Goal: Information Seeking & Learning: Learn about a topic

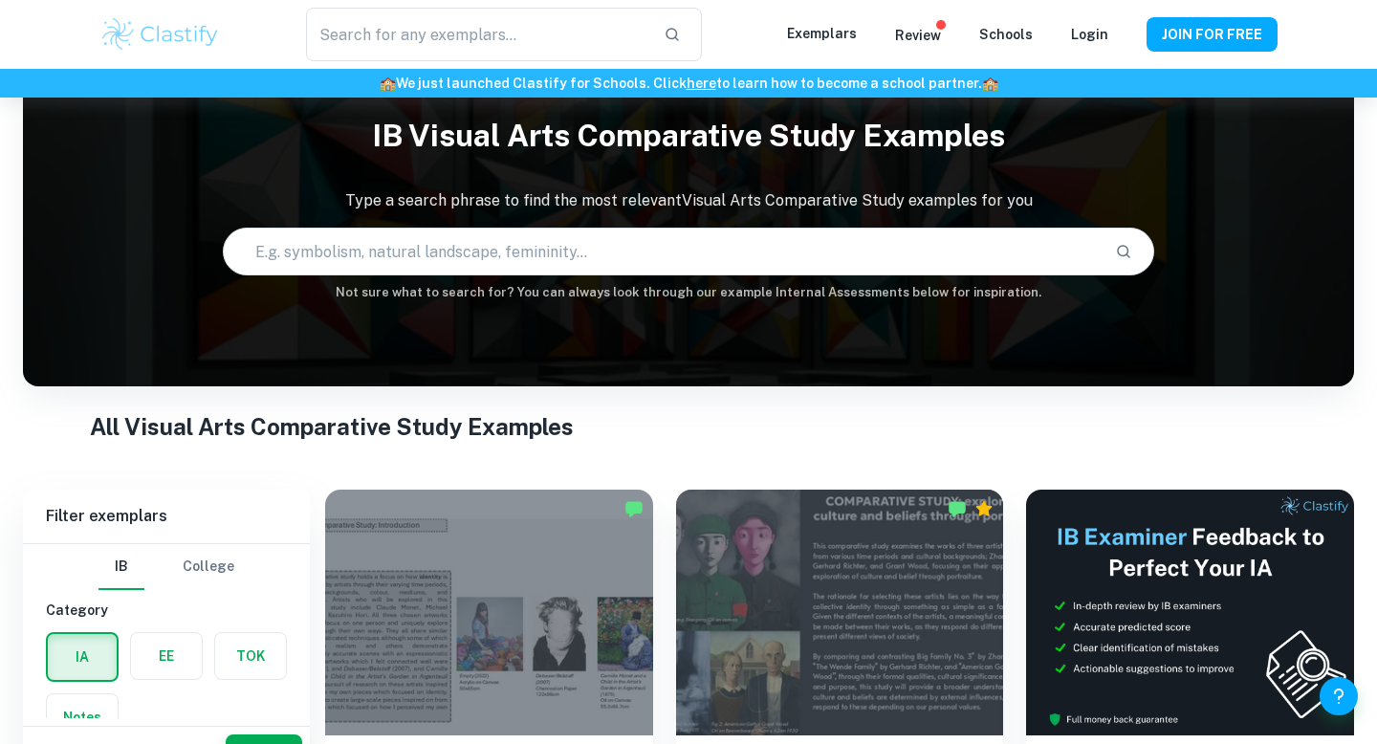
scroll to position [63, 0]
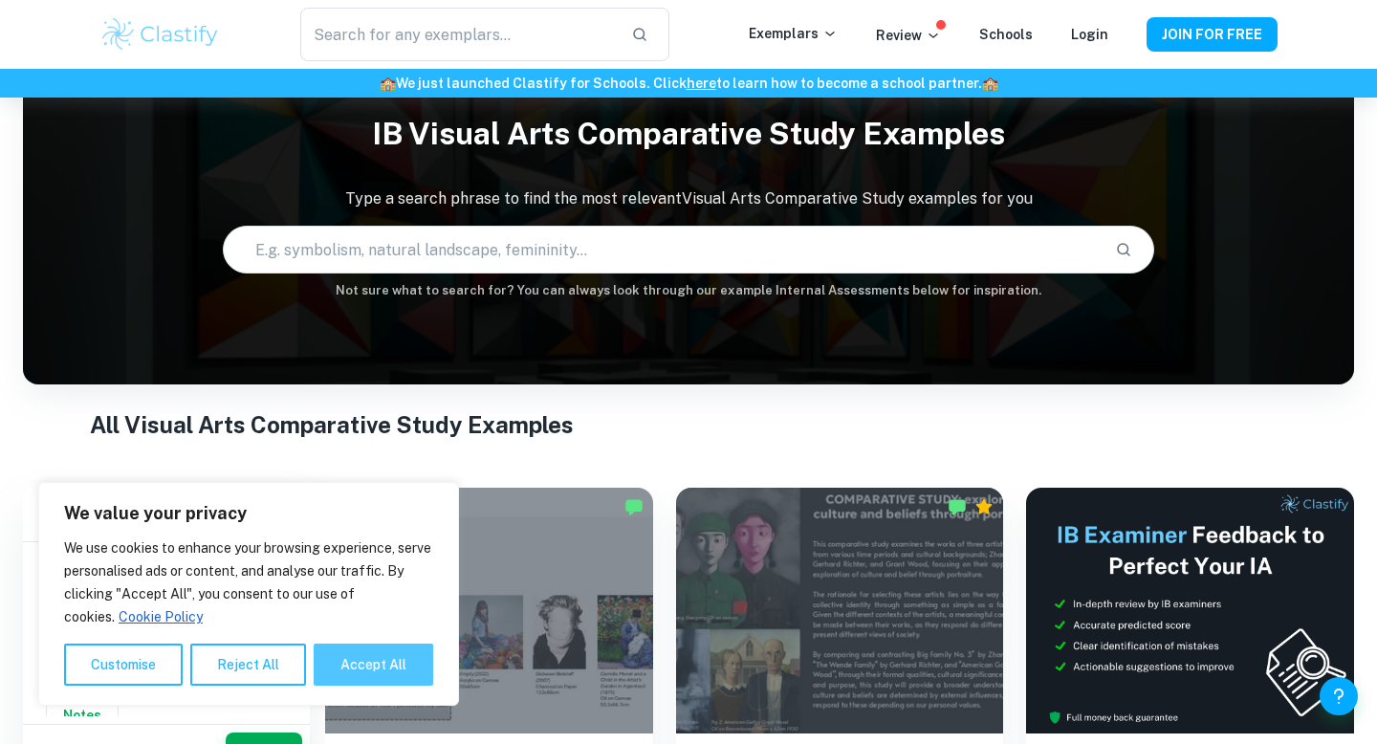
click at [369, 651] on button "Accept All" at bounding box center [374, 664] width 120 height 42
checkbox input "true"
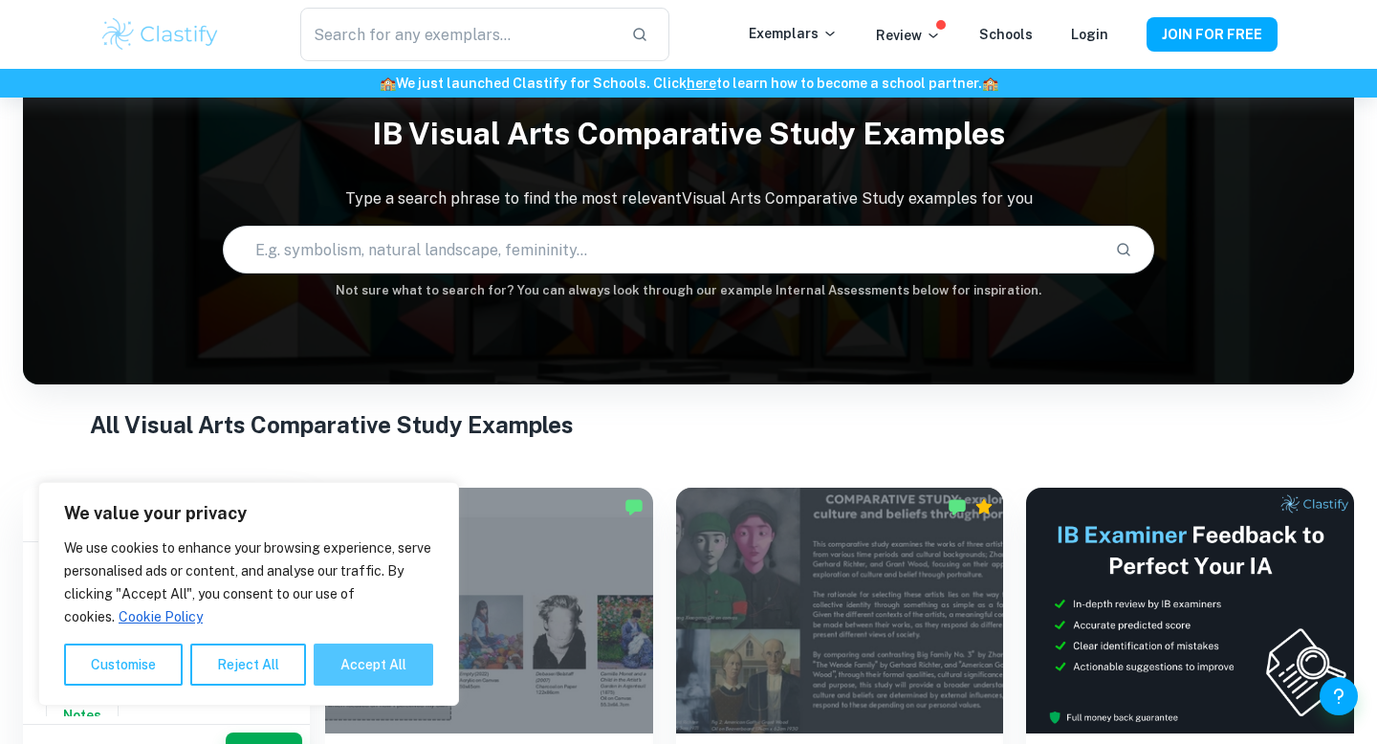
checkbox input "true"
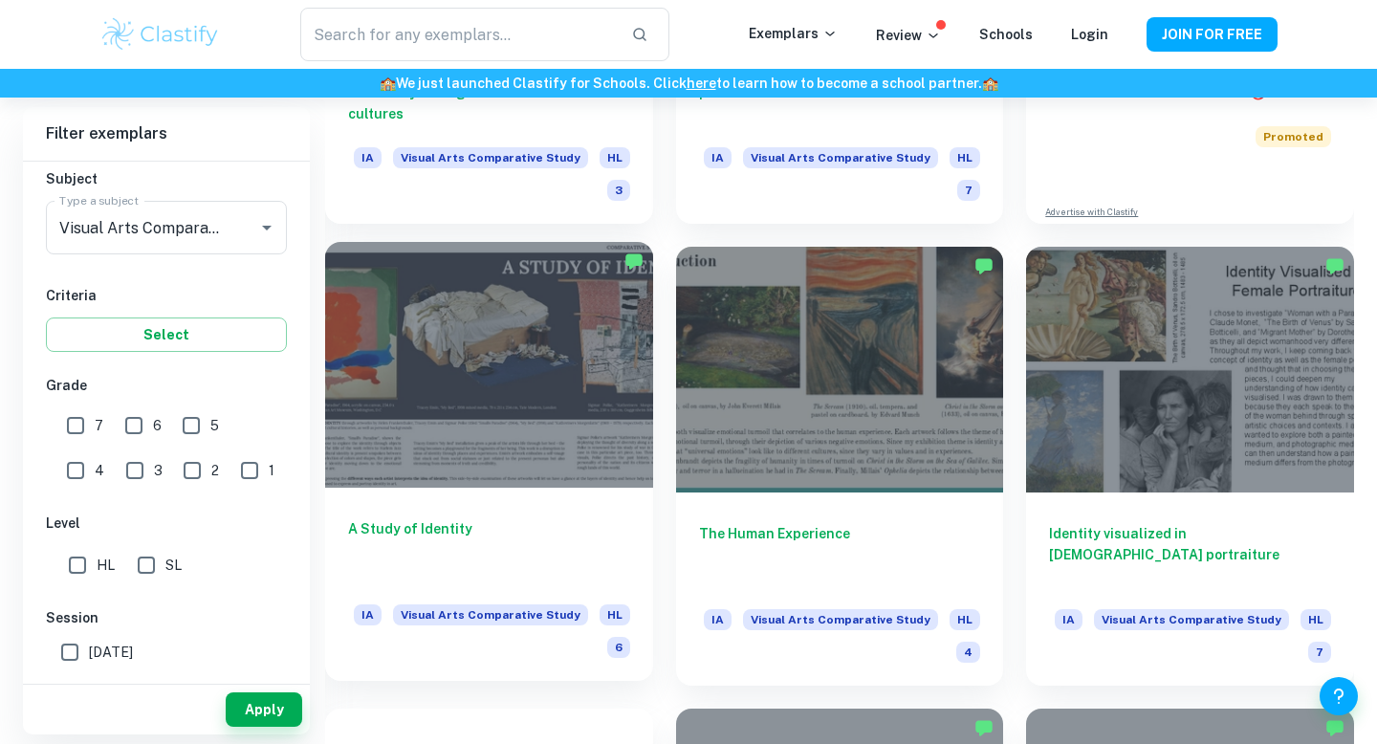
scroll to position [771, 0]
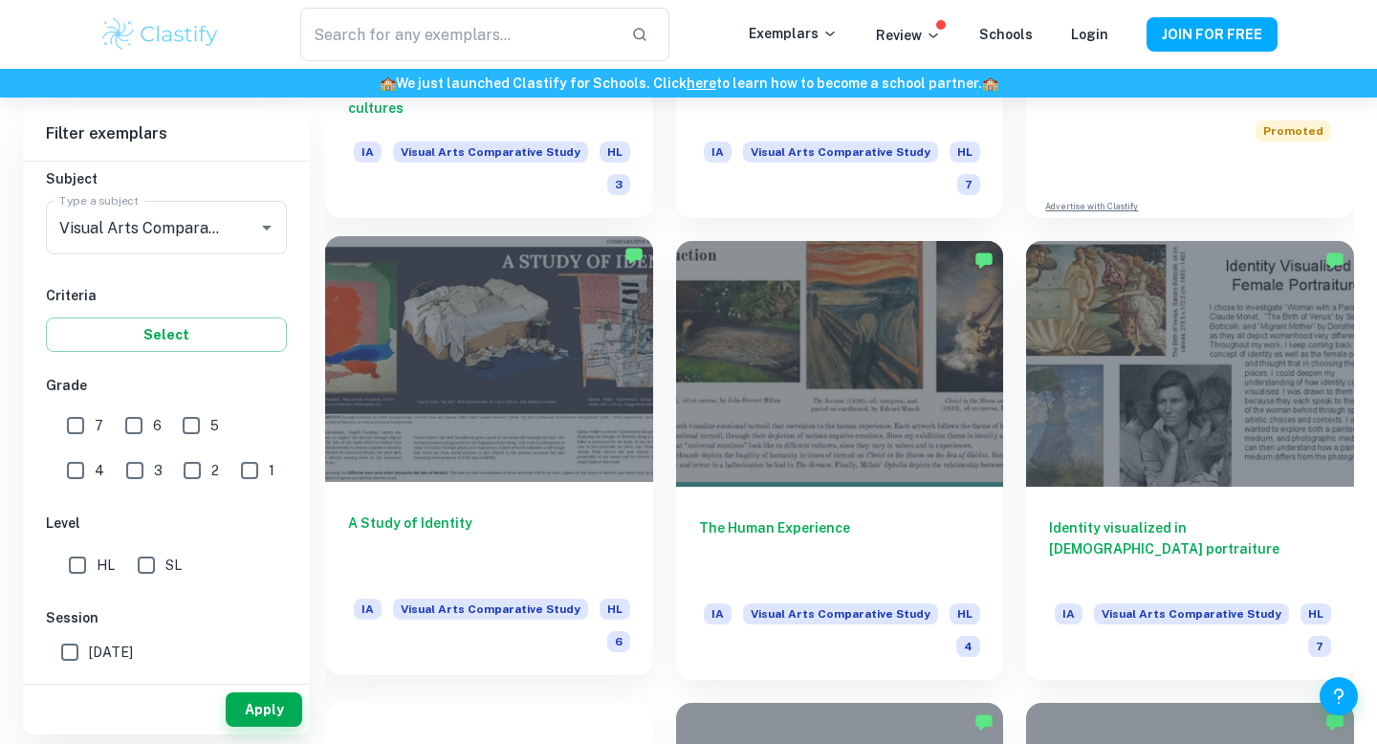
click at [511, 390] on div at bounding box center [489, 359] width 328 height 246
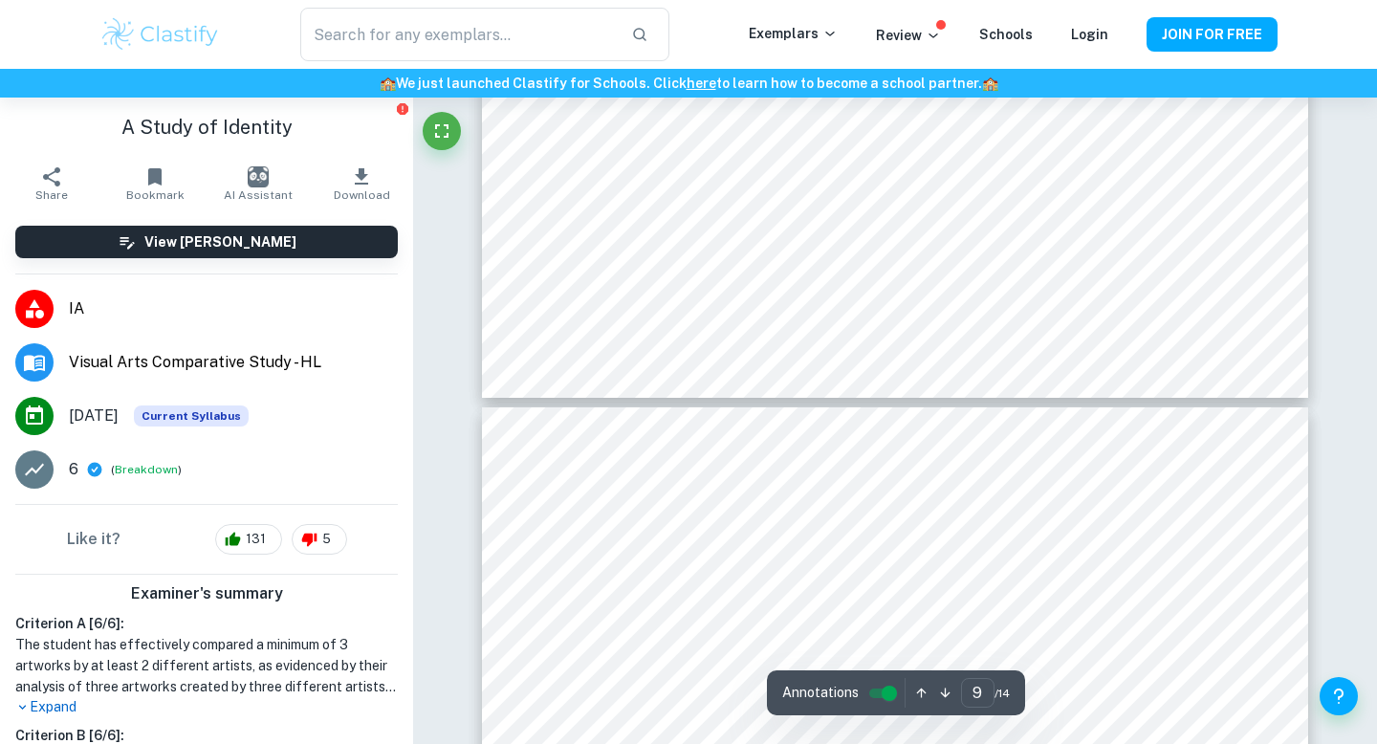
type input "10"
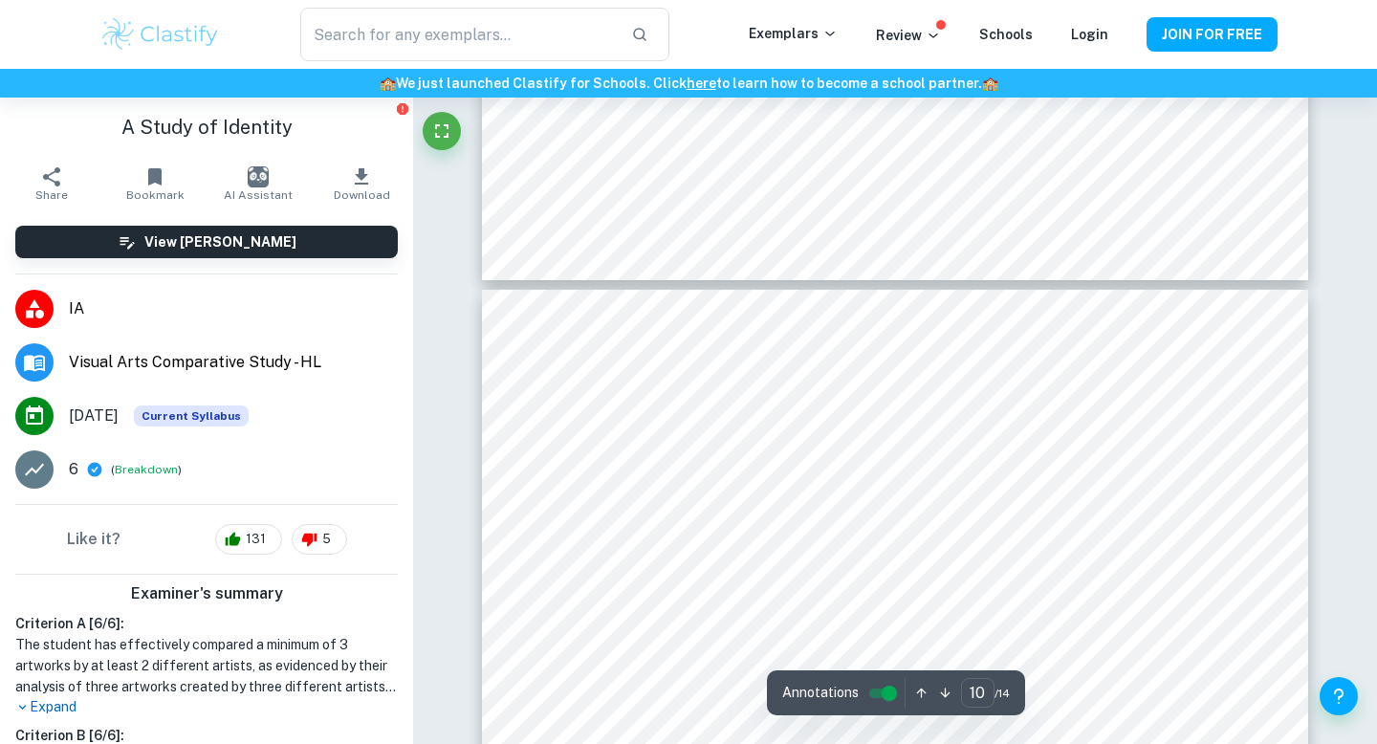
scroll to position [4509, 0]
